Goal: Task Accomplishment & Management: Use online tool/utility

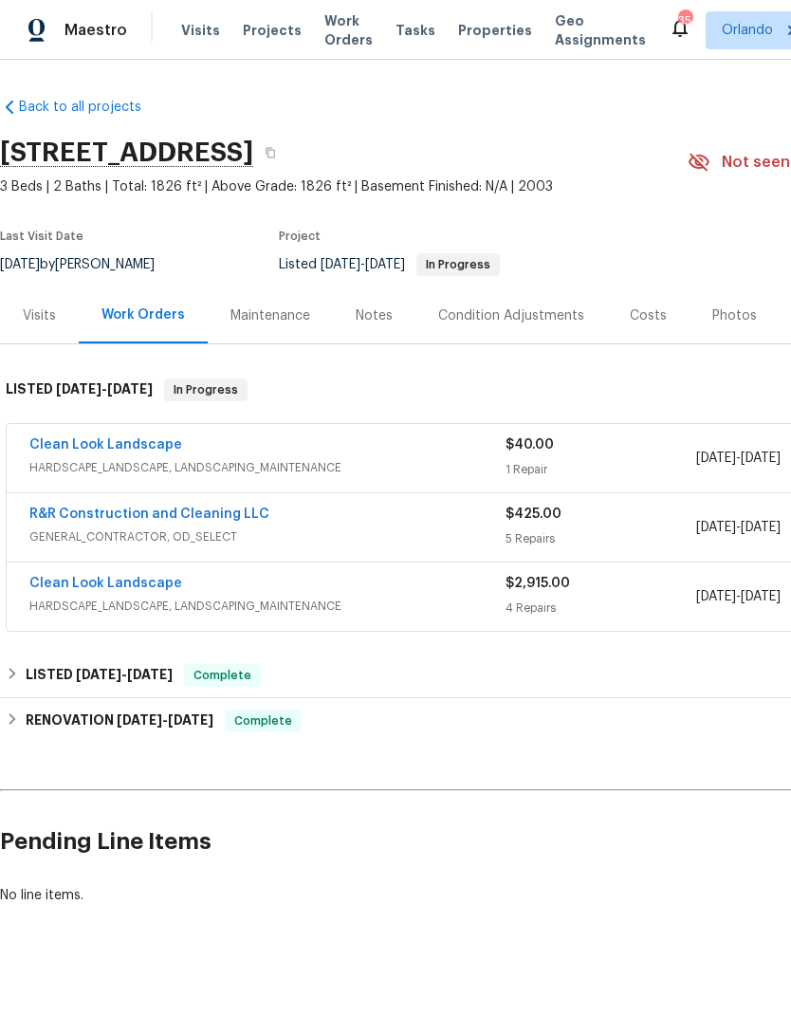
click at [117, 446] on link "Clean Look Landscape" at bounding box center [105, 444] width 153 height 13
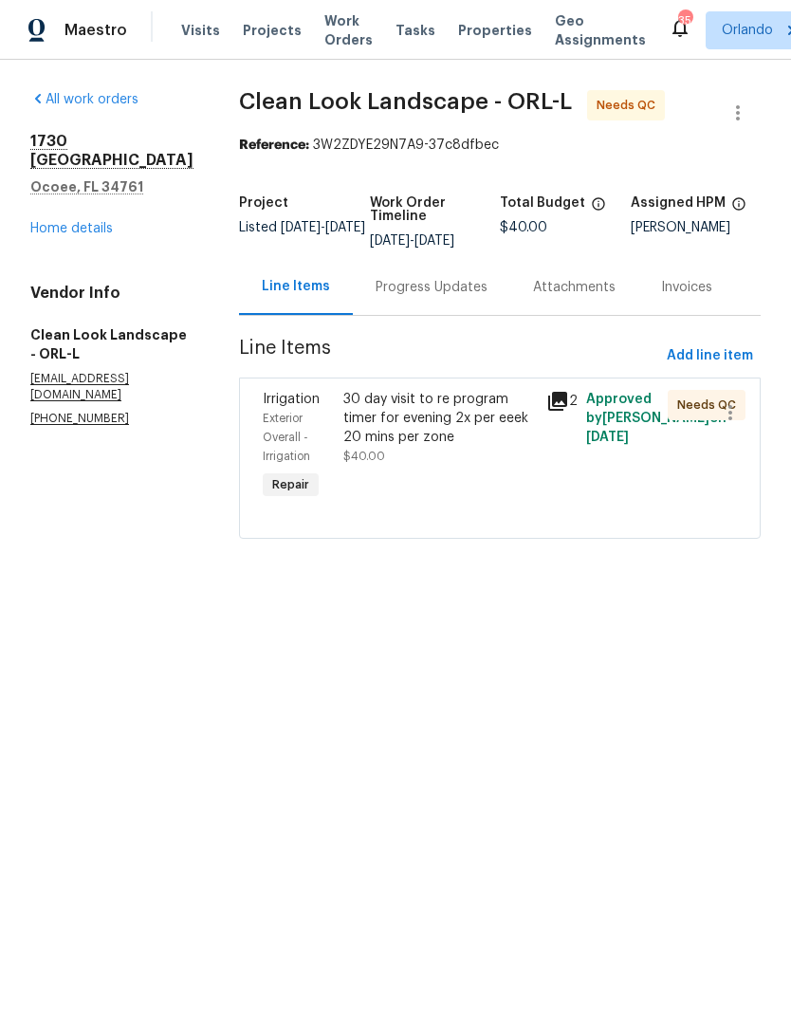
click at [492, 455] on div "30 day visit to re program timer for evening 2x per eeek 20 mins per zone $40.00" at bounding box center [439, 428] width 191 height 76
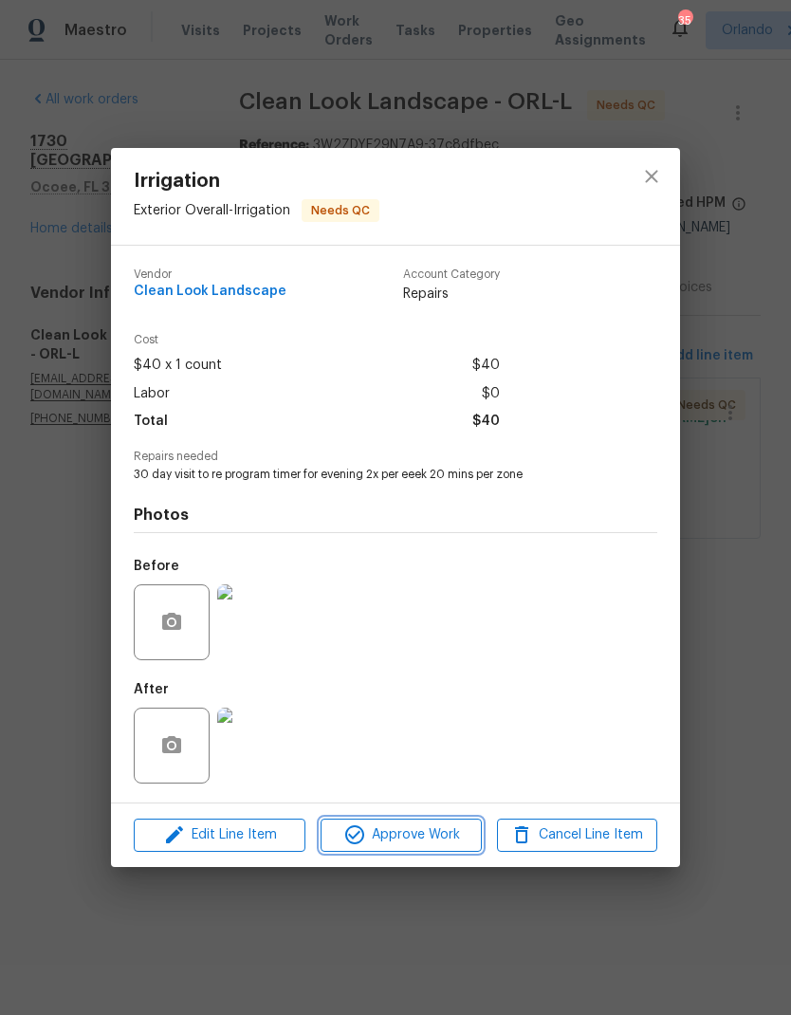
click at [461, 823] on button "Approve Work" at bounding box center [401, 835] width 160 height 33
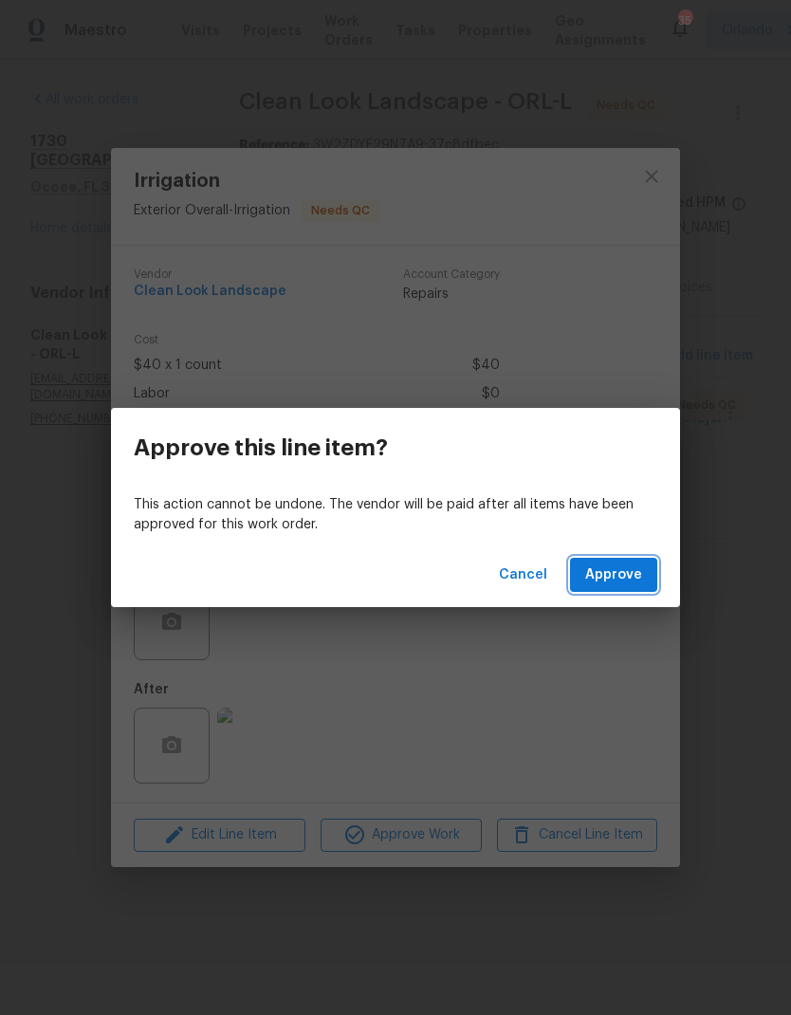
click at [626, 569] on span "Approve" at bounding box center [613, 576] width 57 height 24
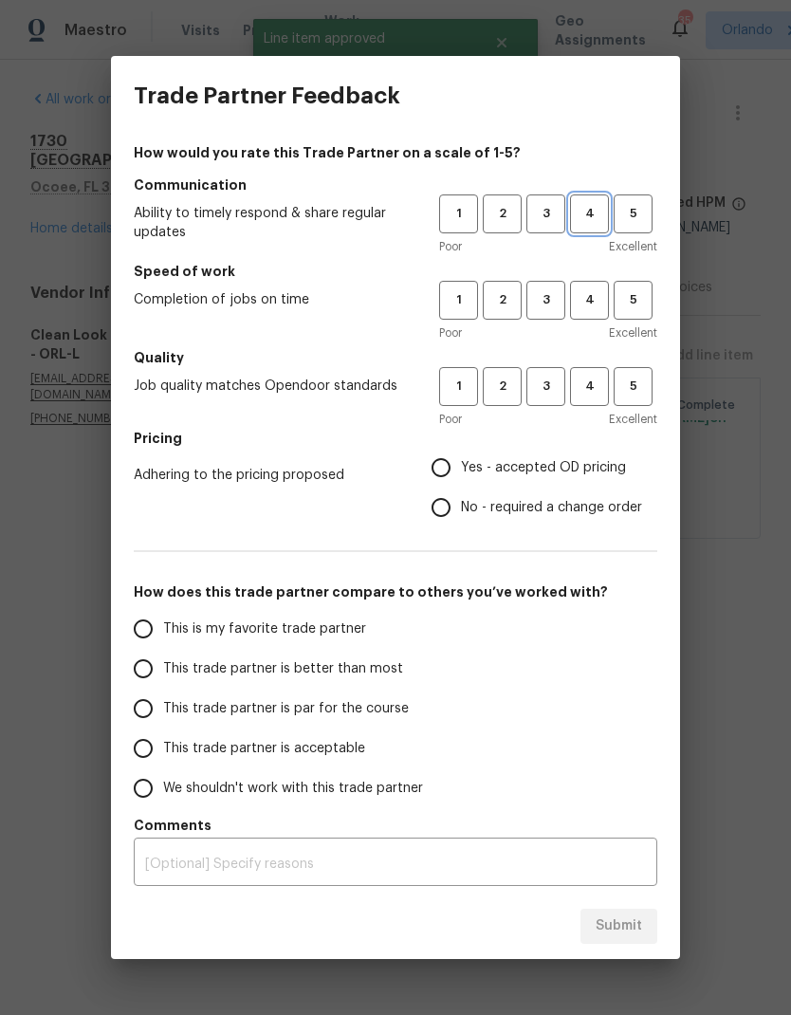
click at [597, 212] on span "4" at bounding box center [589, 214] width 35 height 22
click at [562, 220] on span "3" at bounding box center [546, 214] width 35 height 22
click at [550, 308] on span "3" at bounding box center [546, 300] width 35 height 22
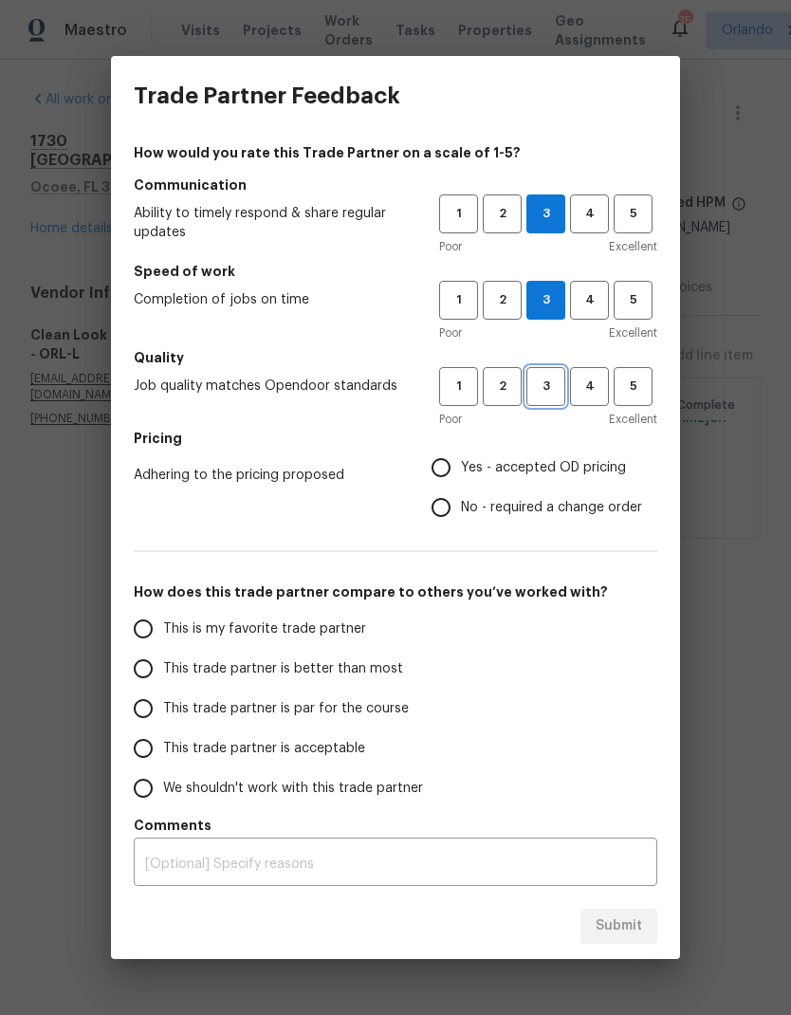
click at [552, 386] on span "3" at bounding box center [546, 387] width 35 height 22
click at [509, 473] on span "Yes - accepted OD pricing" at bounding box center [543, 468] width 165 height 20
click at [461, 473] on input "Yes - accepted OD pricing" at bounding box center [441, 468] width 40 height 40
radio input "true"
click at [422, 597] on h5 "How does this trade partner compare to others you’ve worked with?" at bounding box center [396, 592] width 524 height 19
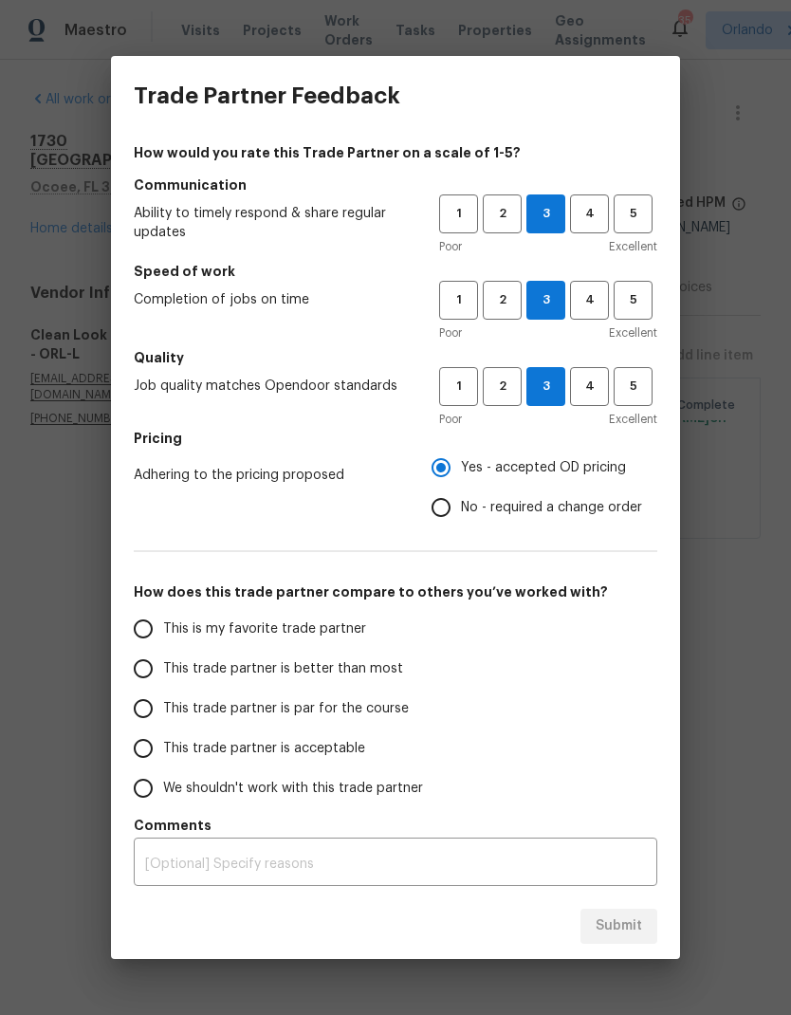
click at [398, 637] on label "This is my favorite trade partner" at bounding box center [273, 629] width 300 height 40
click at [163, 637] on input "This is my favorite trade partner" at bounding box center [143, 629] width 40 height 40
click at [629, 929] on span "Submit" at bounding box center [619, 927] width 46 height 24
radio input "true"
